Goal: Task Accomplishment & Management: Manage account settings

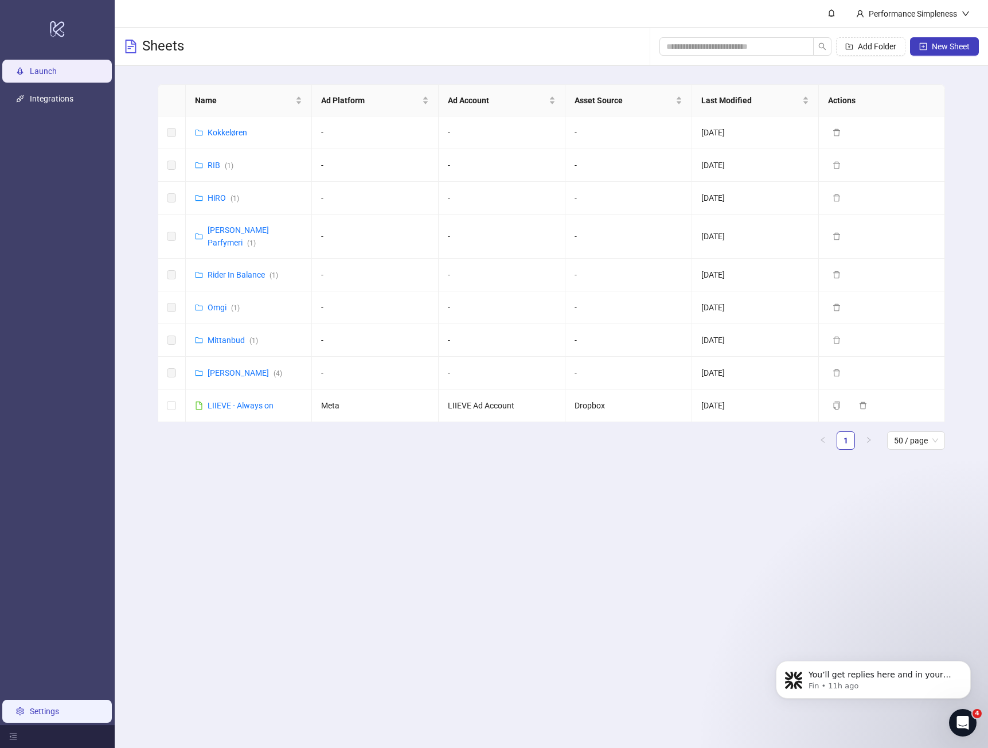
click at [30, 713] on link "Settings" at bounding box center [44, 711] width 29 height 9
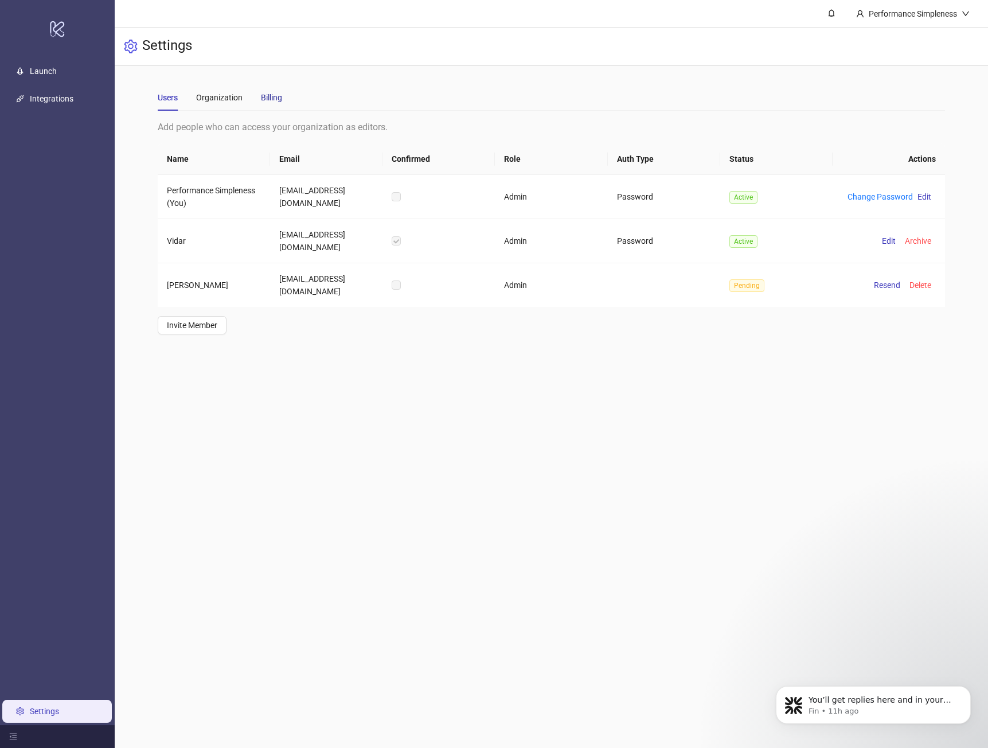
click at [267, 92] on div "Billing" at bounding box center [271, 97] width 21 height 13
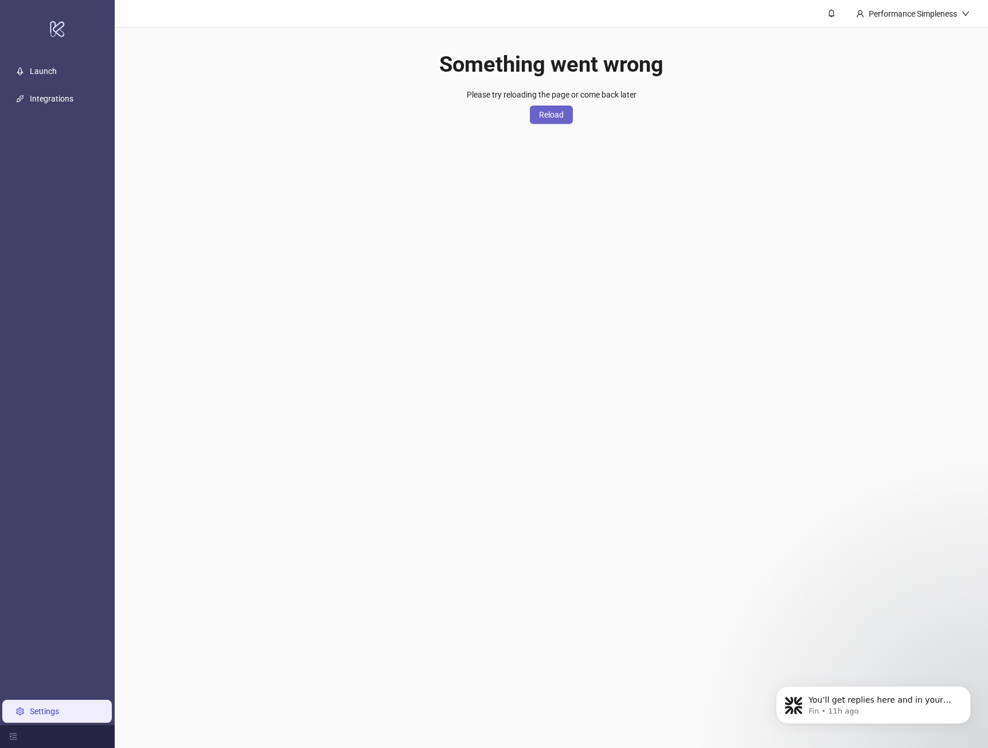
click at [545, 119] on span "Reload" at bounding box center [551, 114] width 25 height 9
click at [59, 111] on ul "Launch Integrations Settings" at bounding box center [57, 391] width 115 height 668
click at [57, 94] on link "Integrations" at bounding box center [52, 98] width 44 height 9
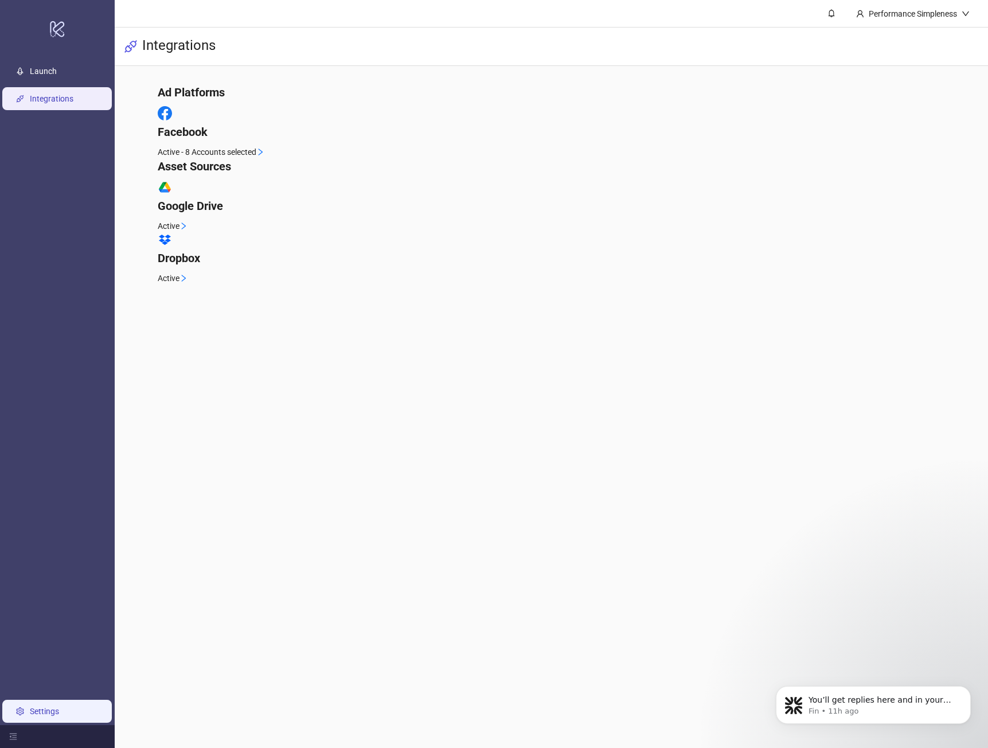
click at [59, 707] on link "Settings" at bounding box center [44, 711] width 29 height 9
